Goal: Task Accomplishment & Management: Complete application form

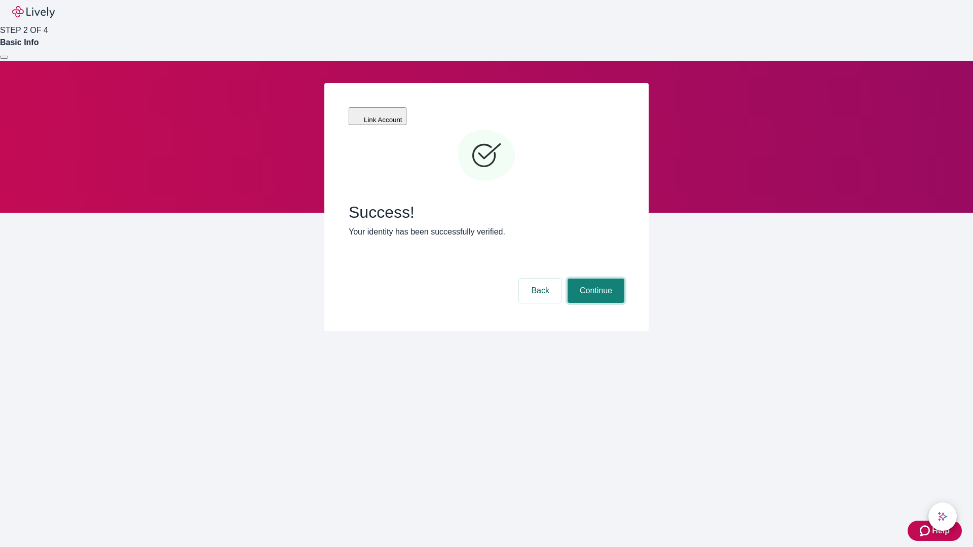
click at [595, 279] on button "Continue" at bounding box center [596, 291] width 57 height 24
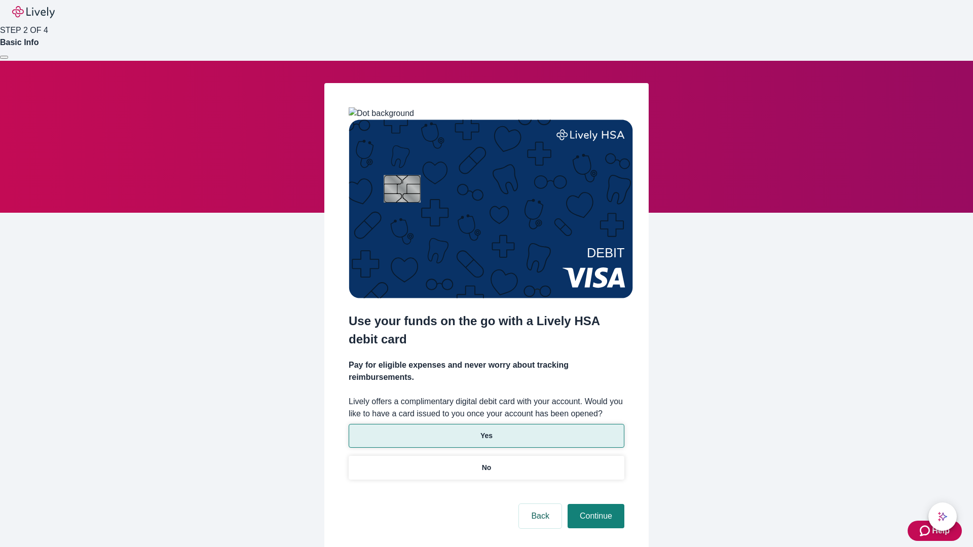
click at [486, 431] on p "Yes" at bounding box center [487, 436] width 12 height 11
click at [595, 504] on button "Continue" at bounding box center [596, 516] width 57 height 24
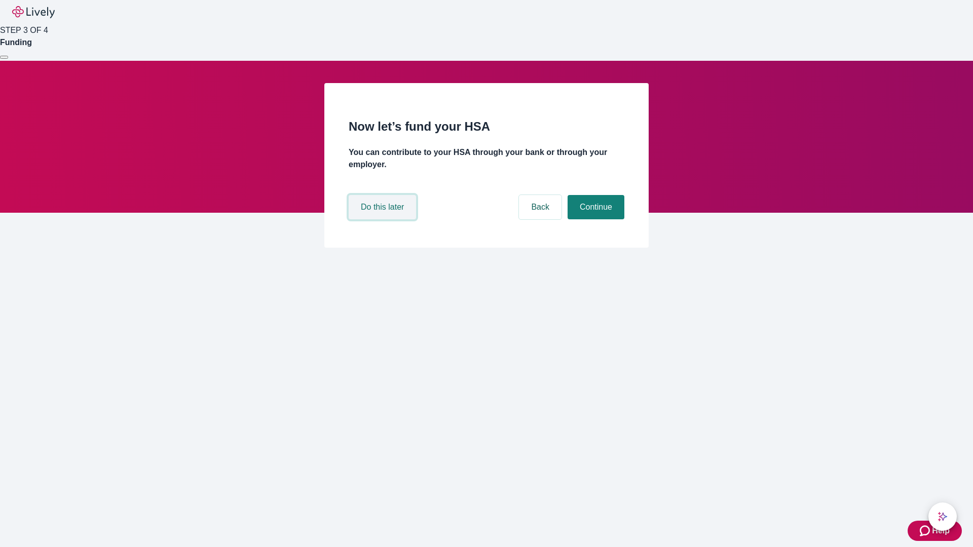
click at [384, 219] on button "Do this later" at bounding box center [382, 207] width 67 height 24
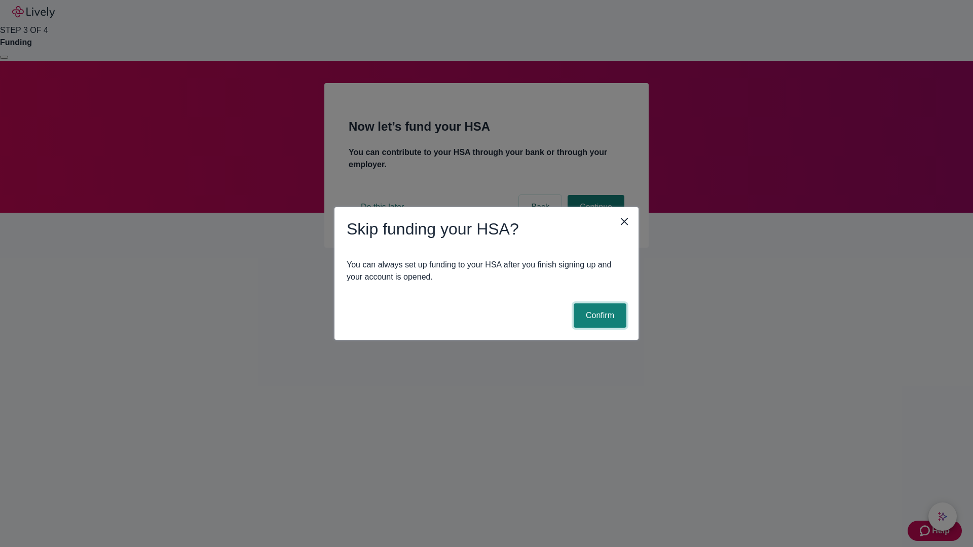
click at [599, 316] on button "Confirm" at bounding box center [600, 316] width 53 height 24
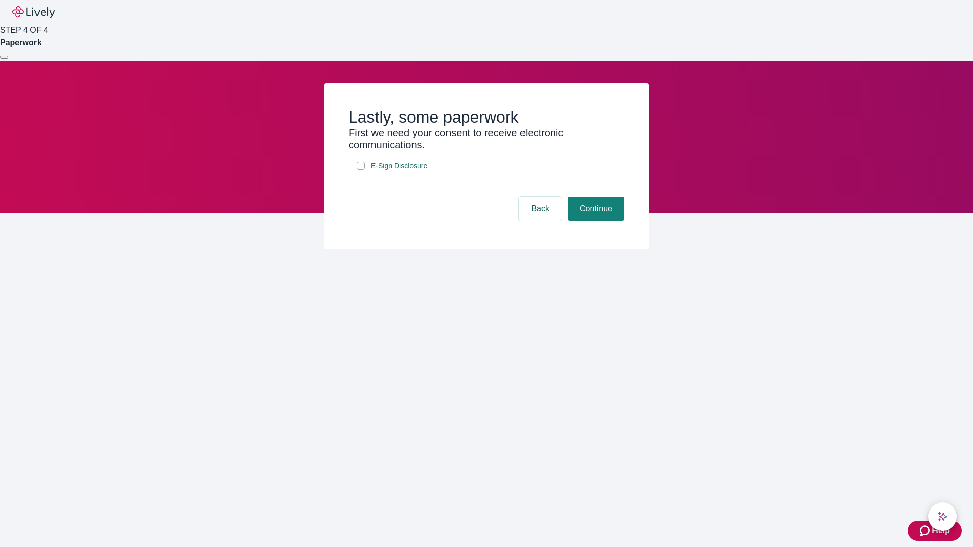
click at [361, 170] on input "E-Sign Disclosure" at bounding box center [361, 166] width 8 height 8
checkbox input "true"
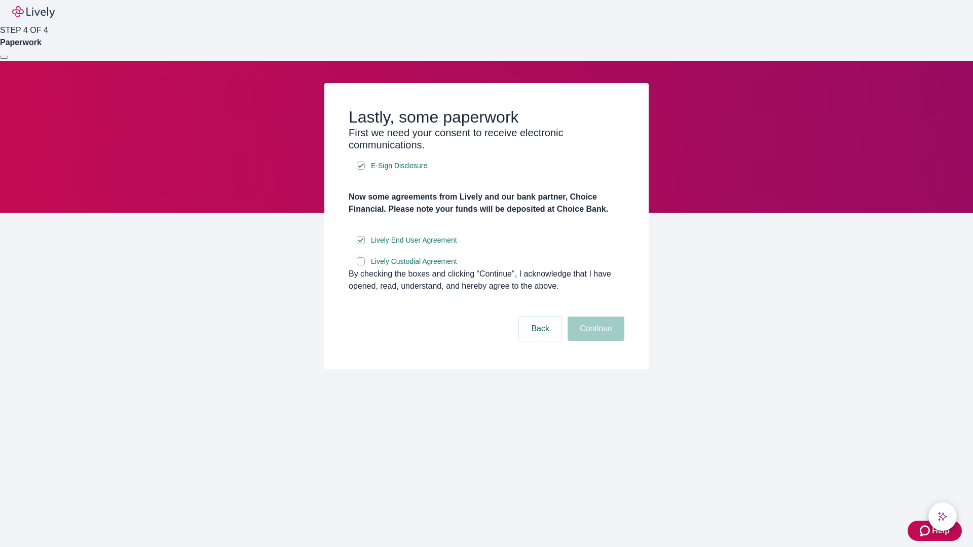
click at [361, 266] on input "Lively Custodial Agreement" at bounding box center [361, 261] width 8 height 8
checkbox input "true"
click at [595, 341] on button "Continue" at bounding box center [596, 329] width 57 height 24
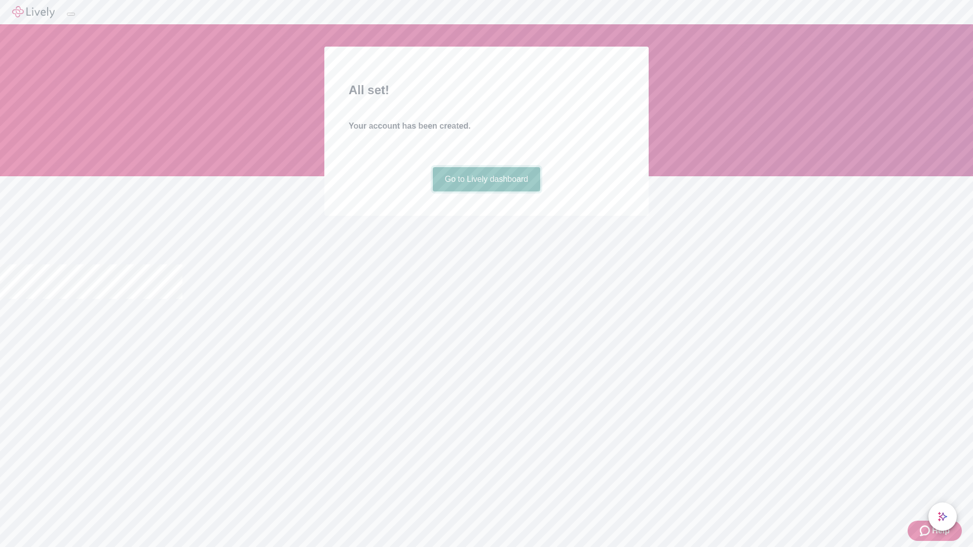
click at [486, 192] on link "Go to Lively dashboard" at bounding box center [487, 179] width 108 height 24
